Goal: Navigation & Orientation: Find specific page/section

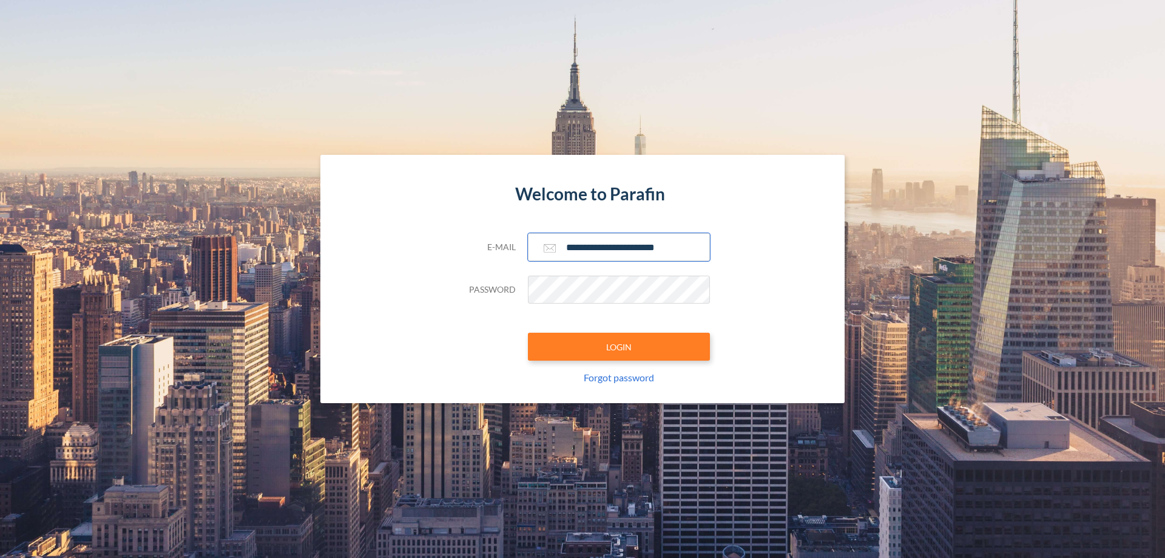
type input "**********"
click at [619, 347] on button "LOGIN" at bounding box center [619, 347] width 182 height 28
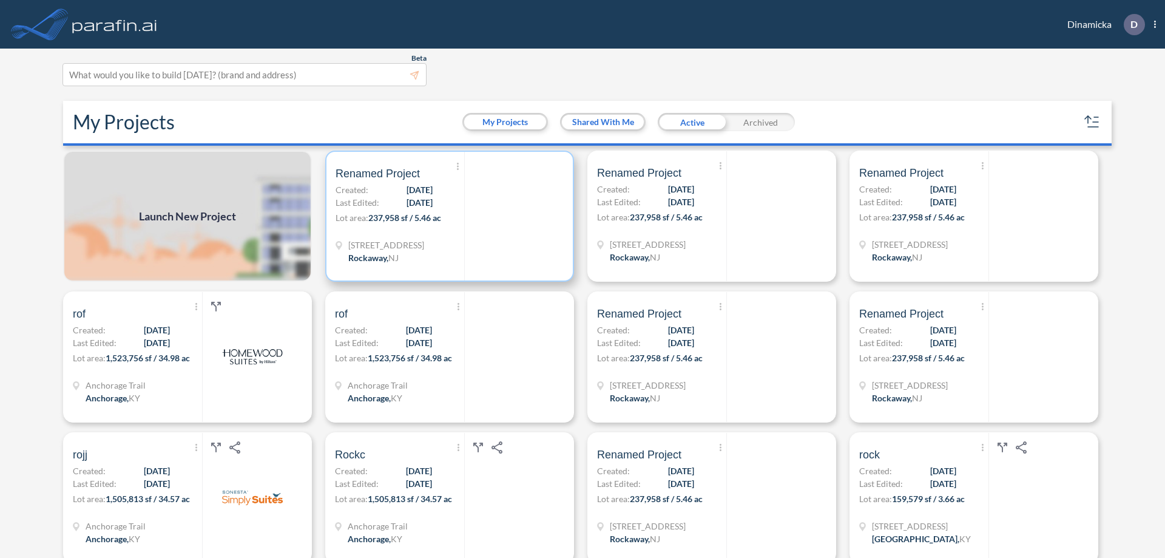
scroll to position [3, 0]
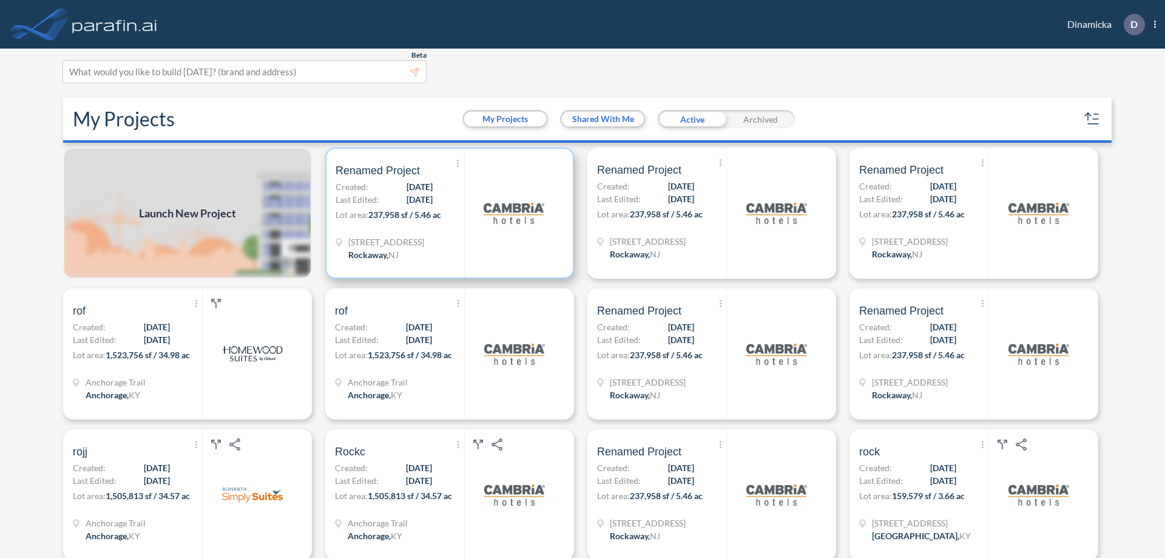
click at [447, 213] on p "Lot area: 237,958 sf / 5.46 ac" at bounding box center [400, 217] width 129 height 18
